Goal: Navigation & Orientation: Understand site structure

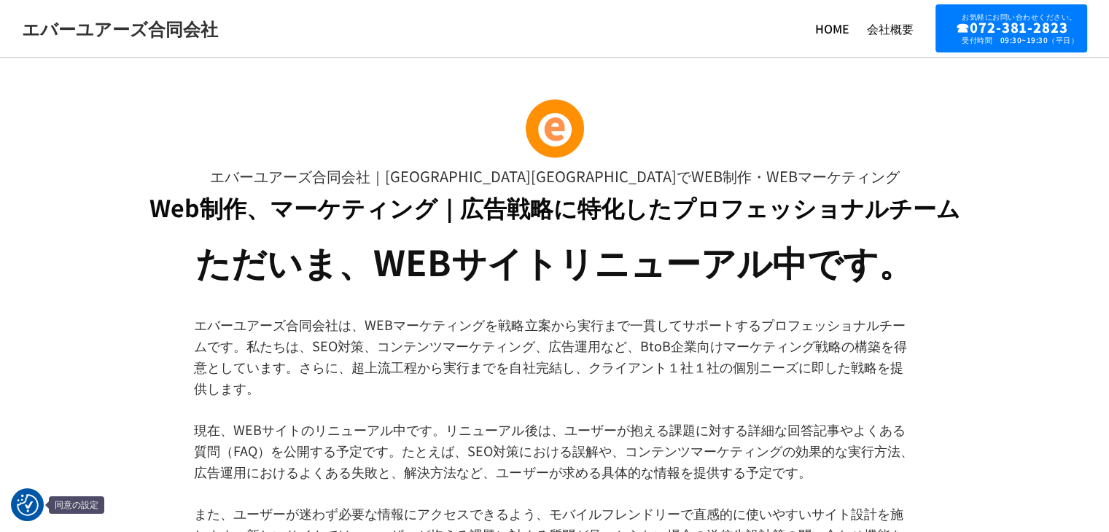
click at [27, 491] on div at bounding box center [27, 504] width 33 height 33
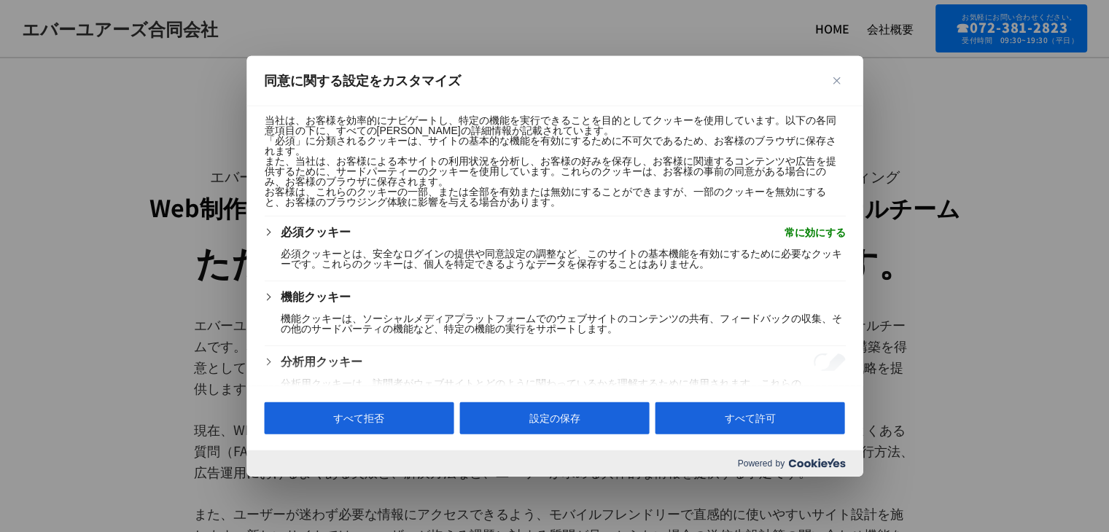
scroll to position [216, 0]
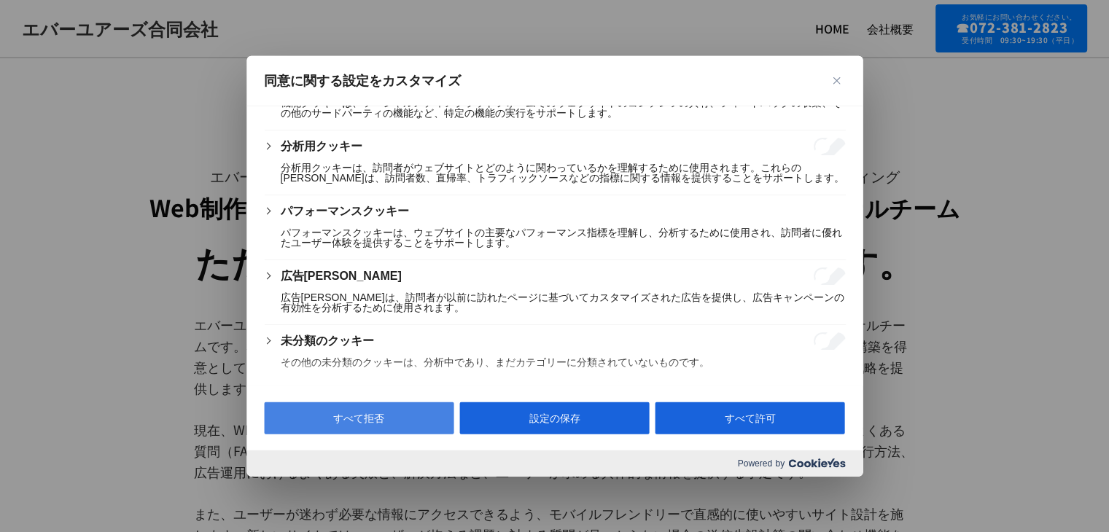
click at [399, 416] on button "すべて拒否" at bounding box center [359, 418] width 190 height 32
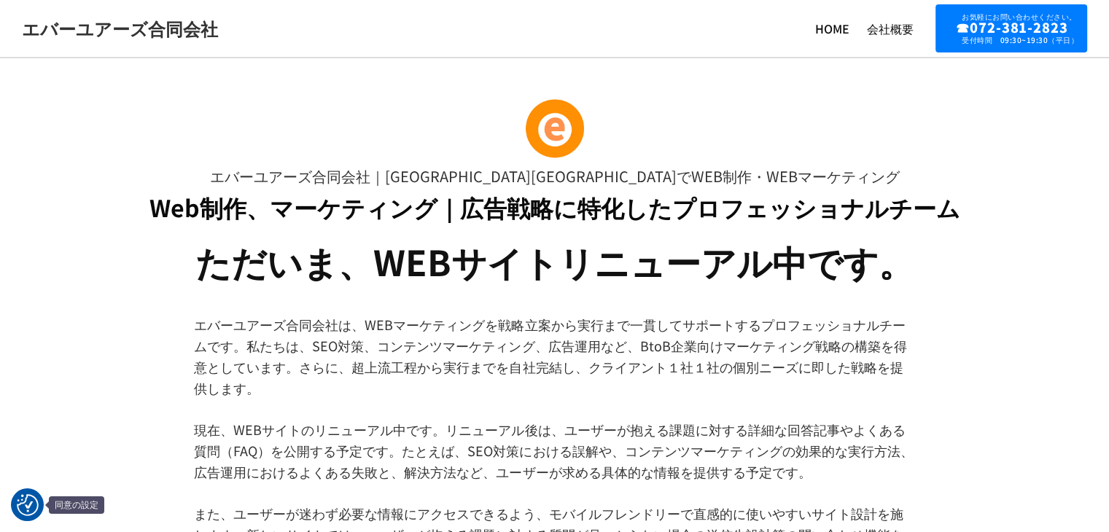
click at [11, 501] on div at bounding box center [27, 504] width 33 height 33
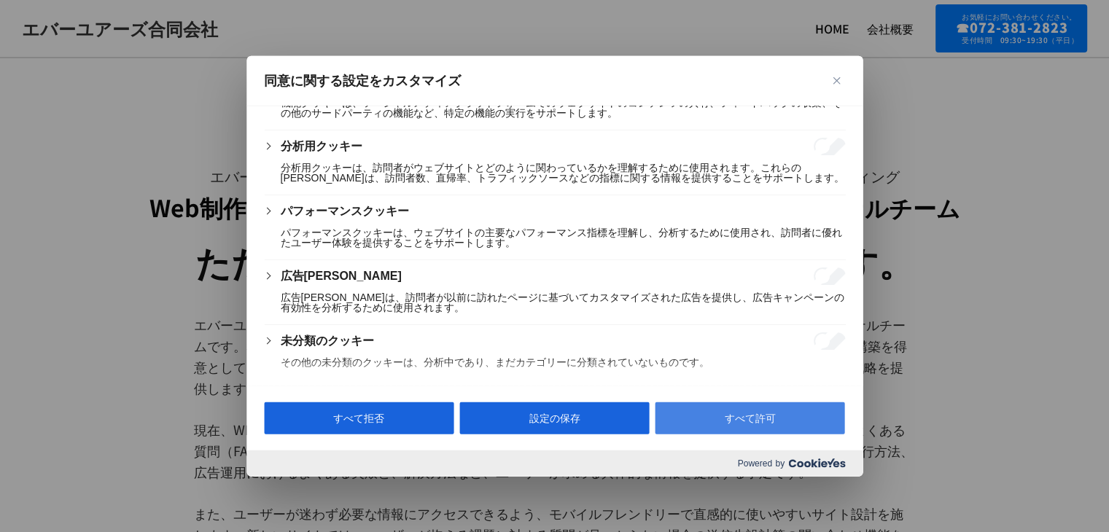
click at [737, 418] on button "すべて許可" at bounding box center [750, 418] width 190 height 32
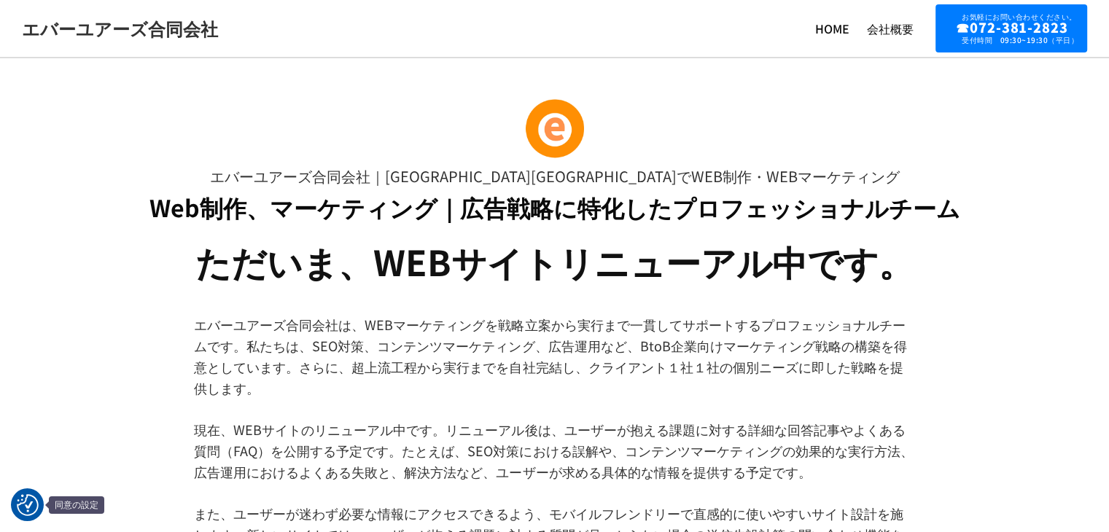
click at [23, 497] on img "同意の設定" at bounding box center [28, 505] width 22 height 22
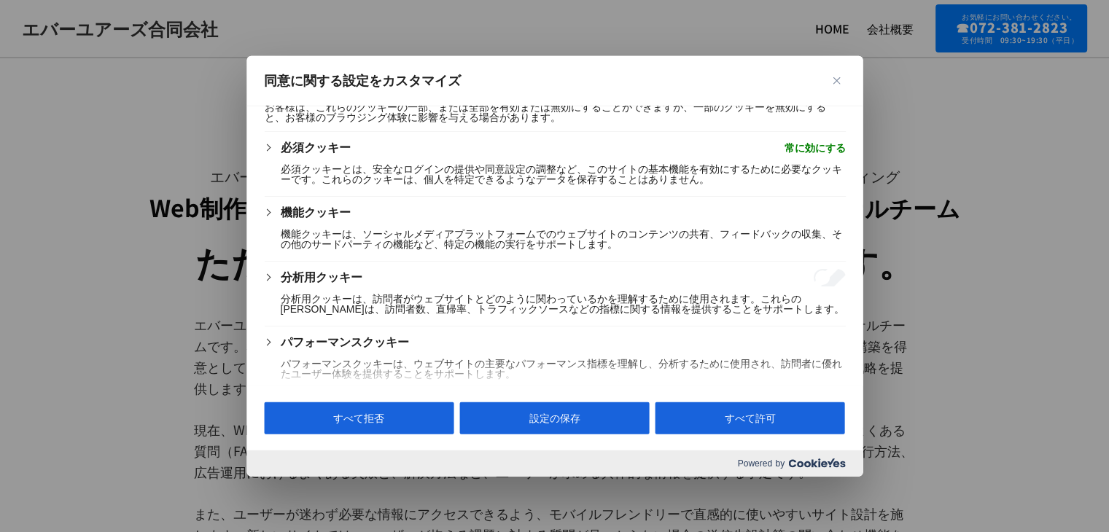
scroll to position [0, 0]
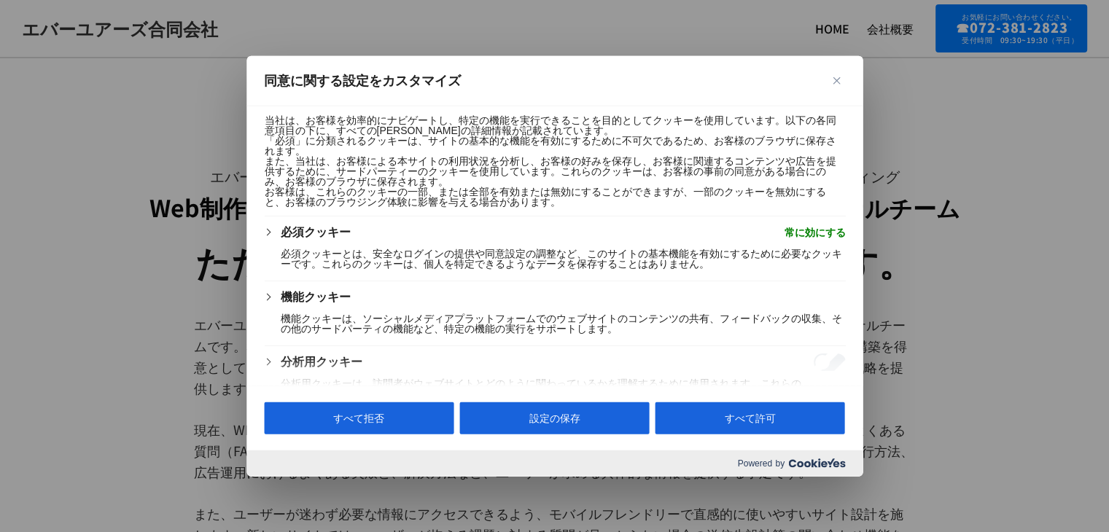
click at [787, 231] on span "常に効にする" at bounding box center [814, 232] width 61 height 17
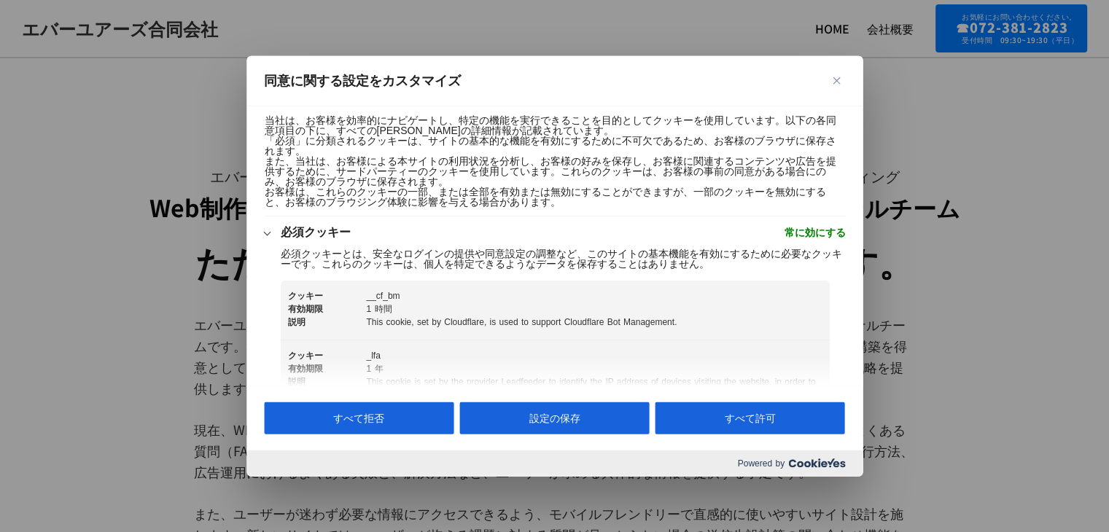
click at [797, 225] on span "常に効にする" at bounding box center [814, 232] width 61 height 17
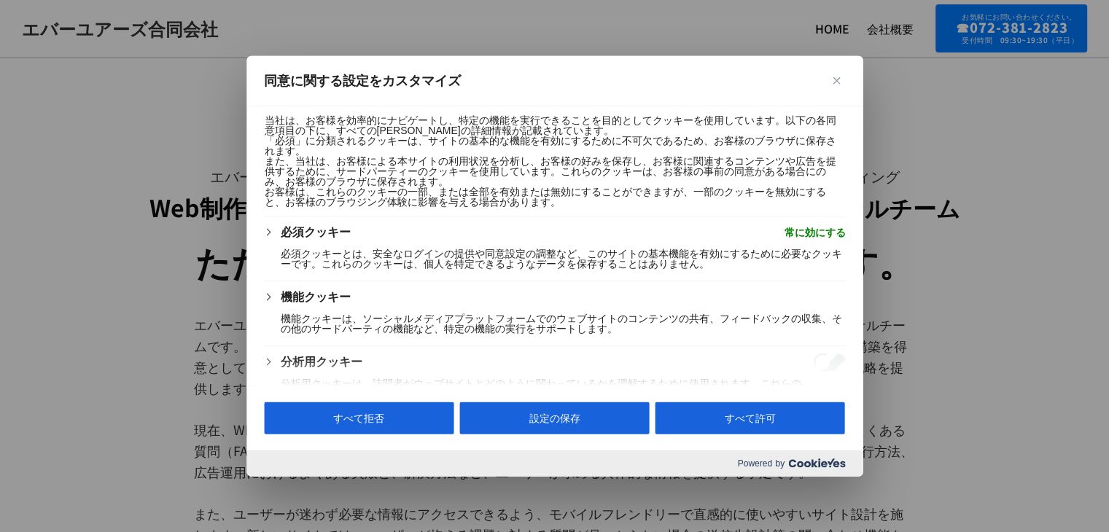
click at [458, 249] on p "必須クッキーとは、安全なログインの提供や同意設定の調整など、このサイトの基本機能を有効にするために必要なクッキーです。これらのクッキーは、個人を特定できるよう…" at bounding box center [562, 259] width 565 height 20
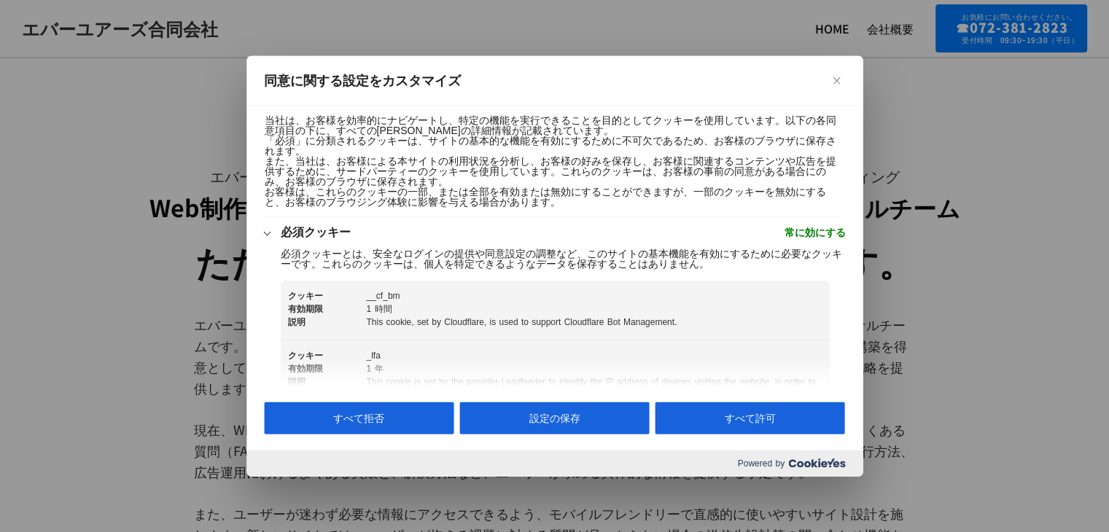
click at [833, 77] on img "閉じる" at bounding box center [836, 80] width 7 height 7
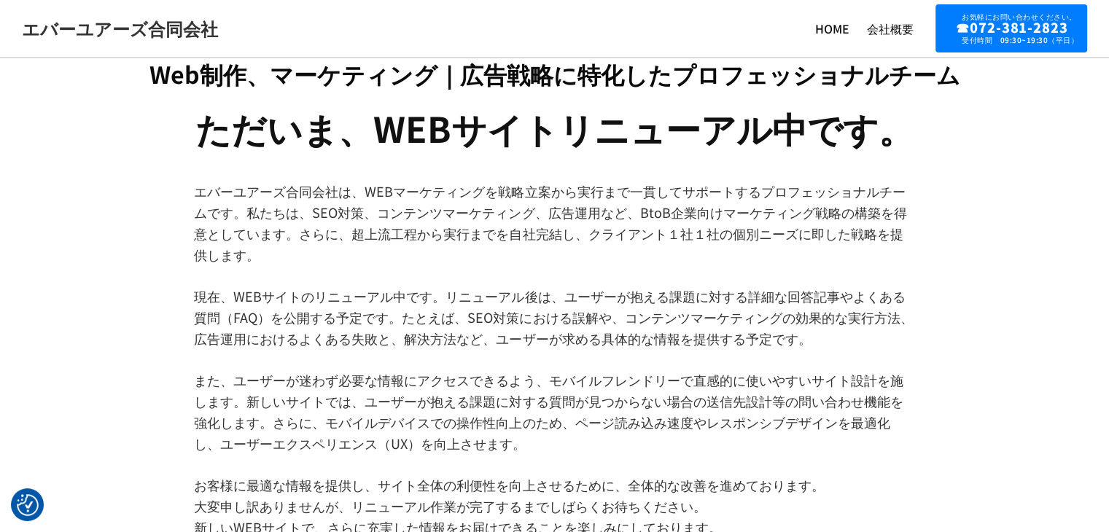
scroll to position [38, 0]
